Goal: Navigation & Orientation: Find specific page/section

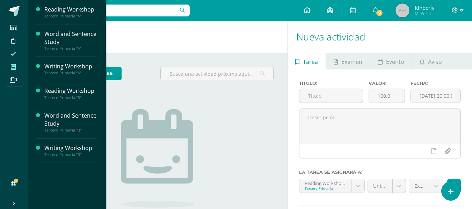
click at [10, 66] on span at bounding box center [14, 66] width 16 height 9
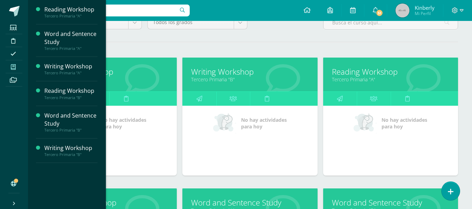
scroll to position [102, 0]
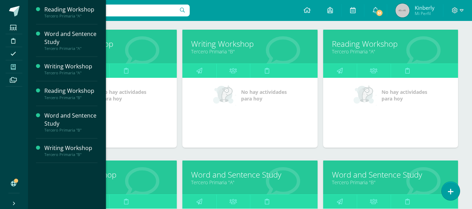
click at [465, 82] on div "Todos los niveles Todos los niveles Preprimaria Primaria Secundaria Bachillerat…" at bounding box center [250, 154] width 444 height 363
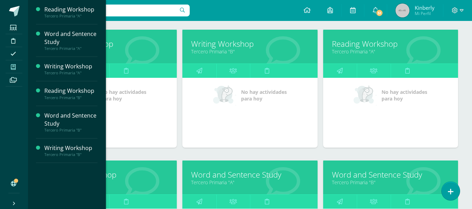
click at [115, 174] on link "Reading Workshop" at bounding box center [109, 174] width 117 height 11
